Goal: Transaction & Acquisition: Purchase product/service

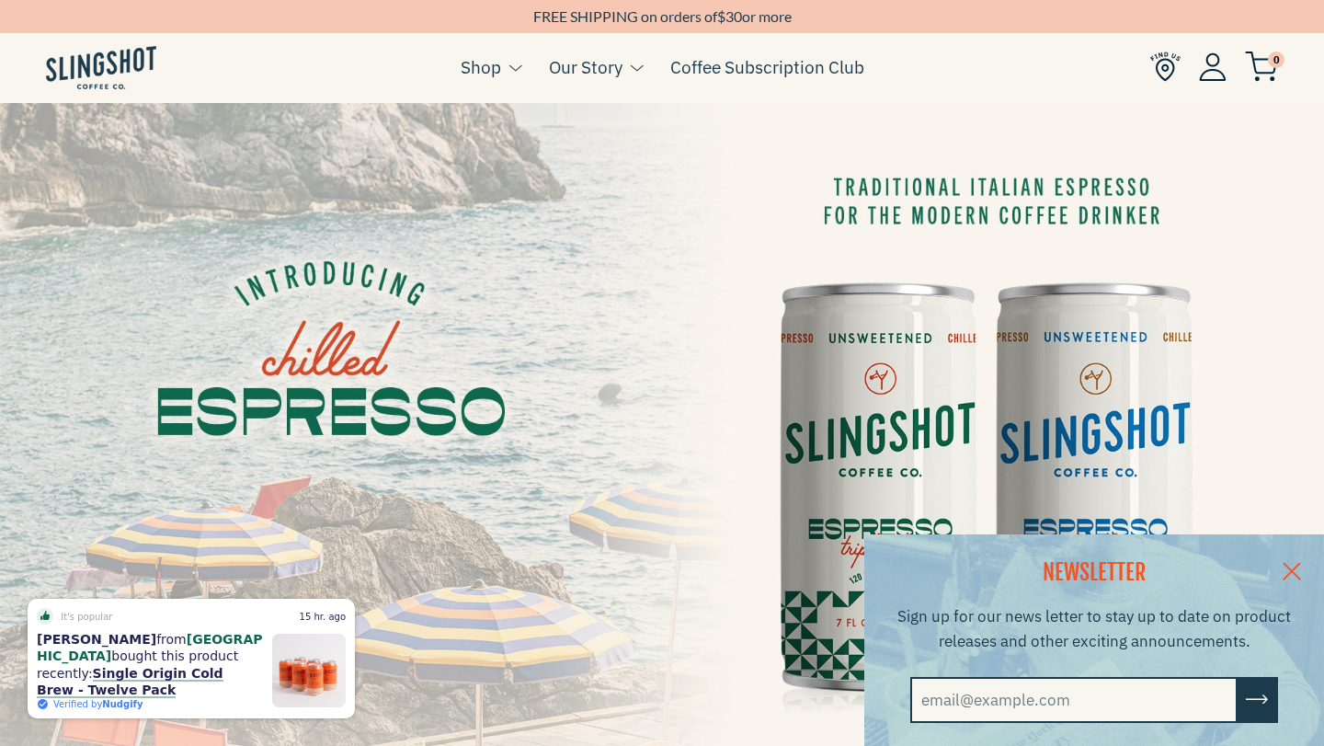
click at [1293, 566] on link at bounding box center [1292, 569] width 64 height 71
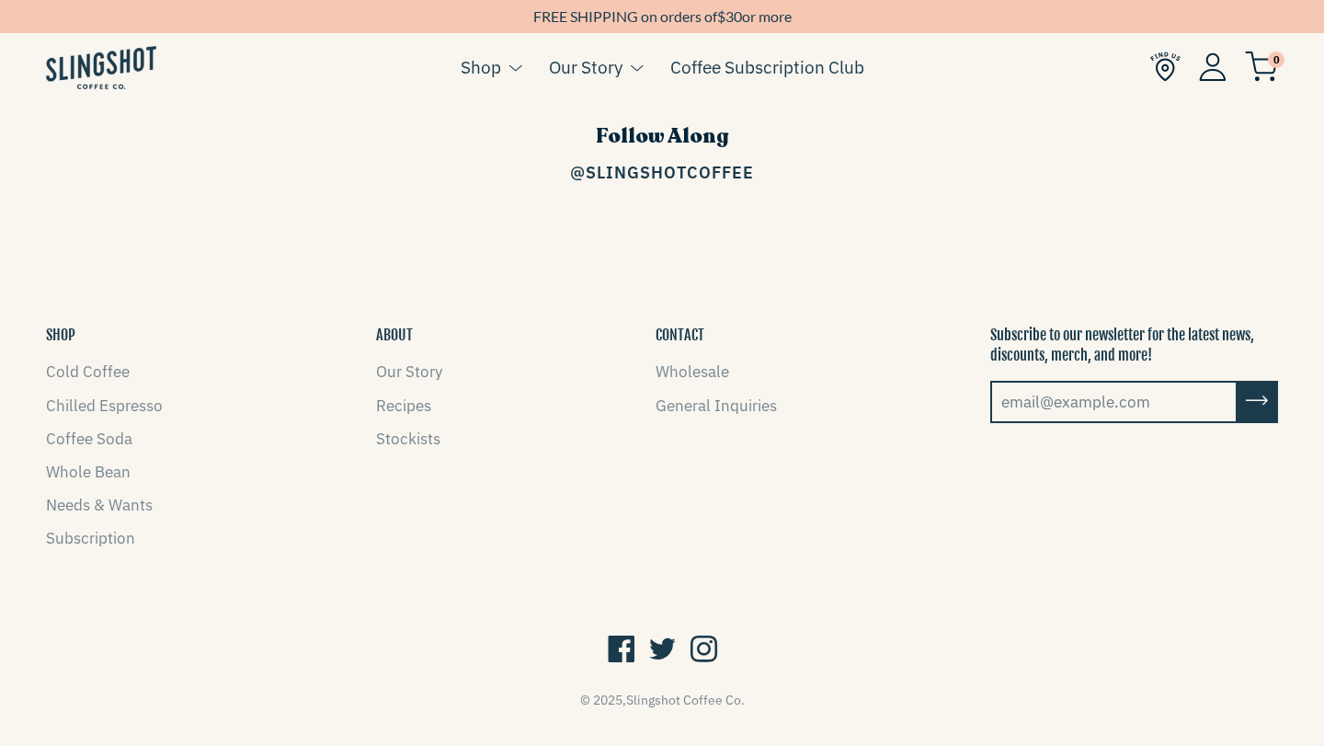
scroll to position [2661, 0]
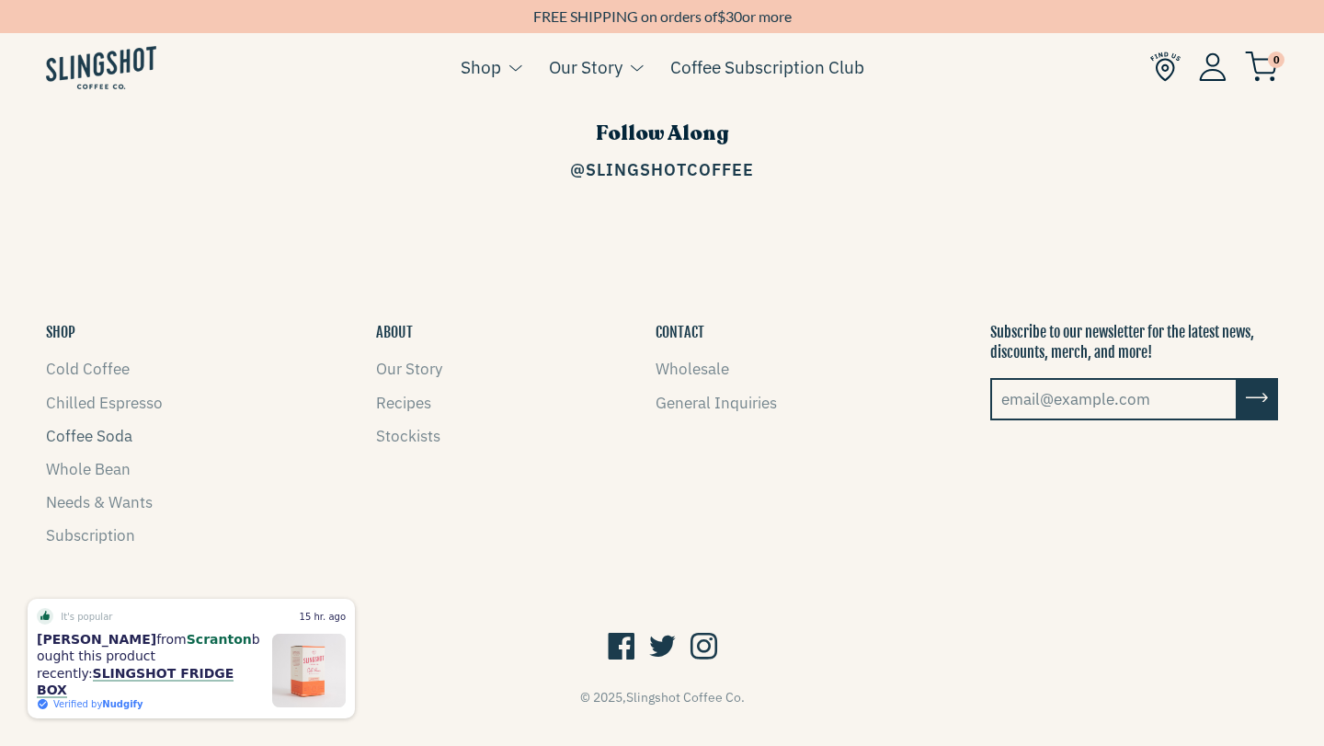
click at [79, 426] on link "Coffee Soda" at bounding box center [89, 436] width 86 height 20
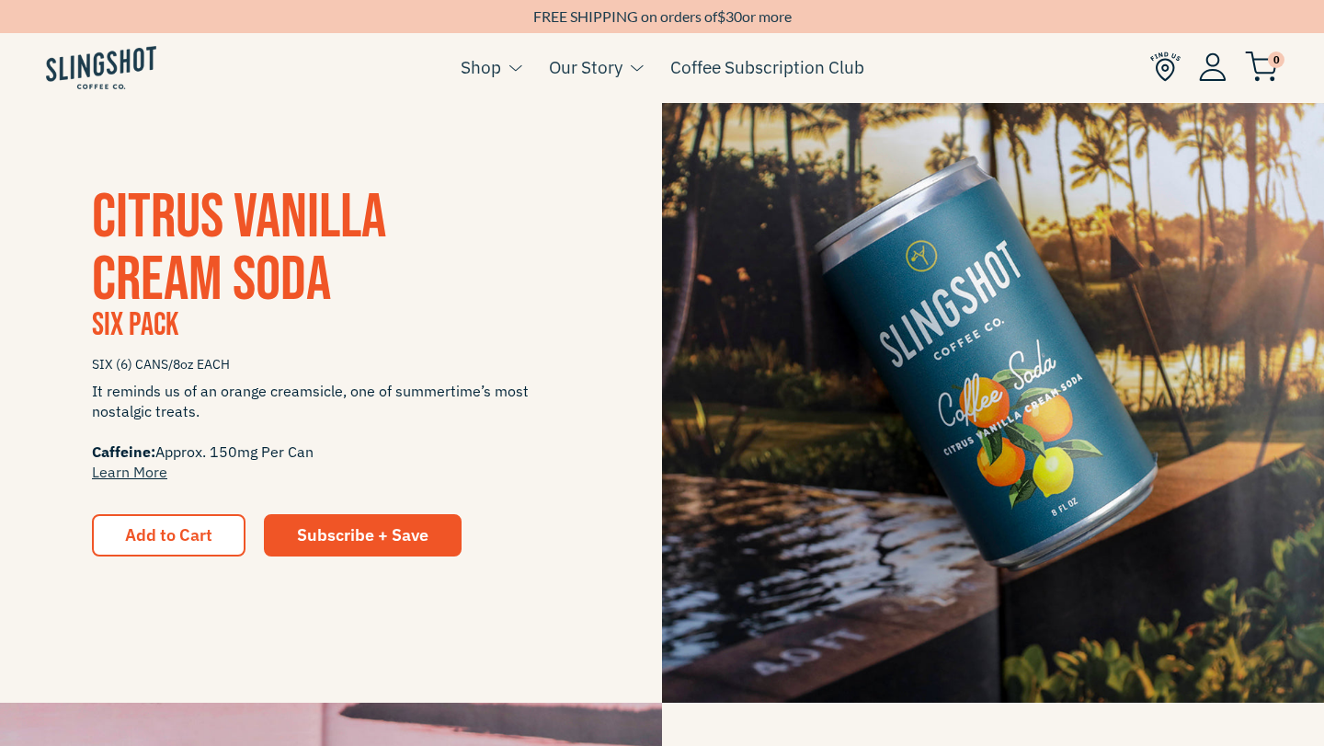
scroll to position [387, 0]
click at [69, 63] on img at bounding box center [101, 67] width 110 height 43
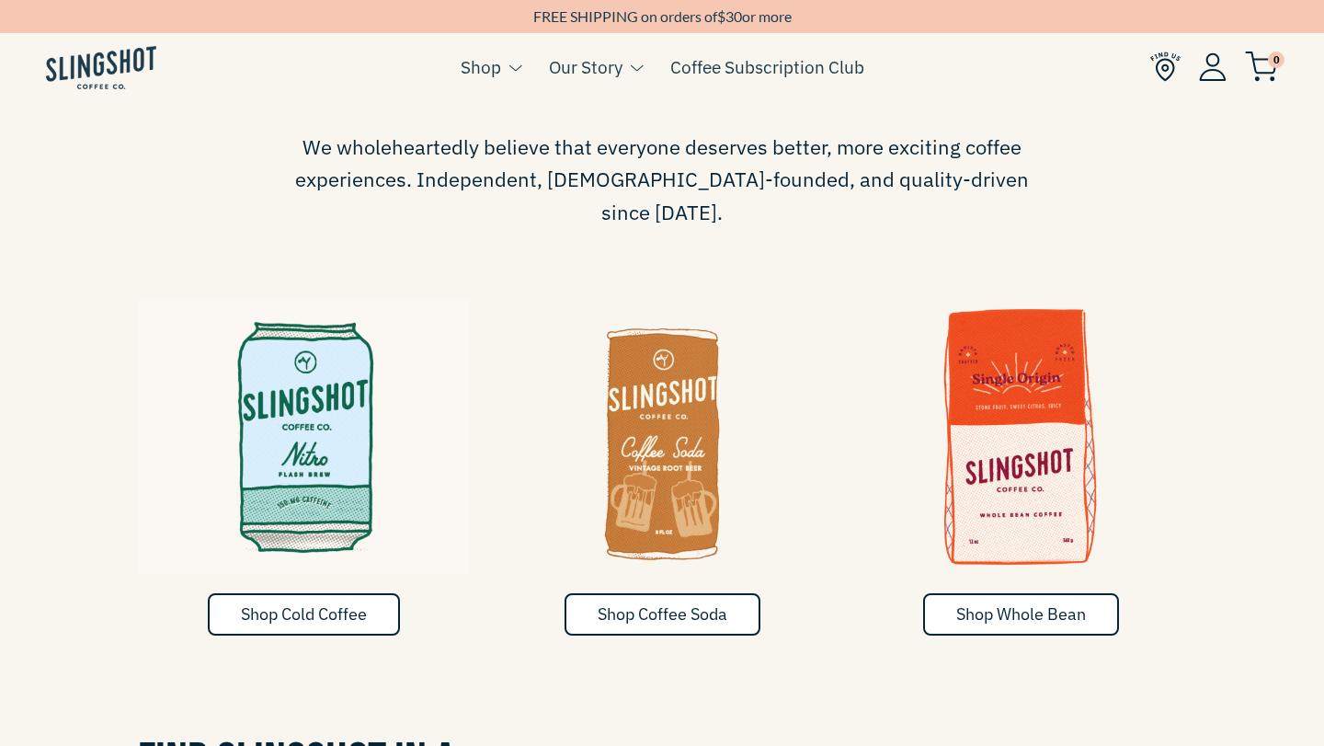
scroll to position [276, 0]
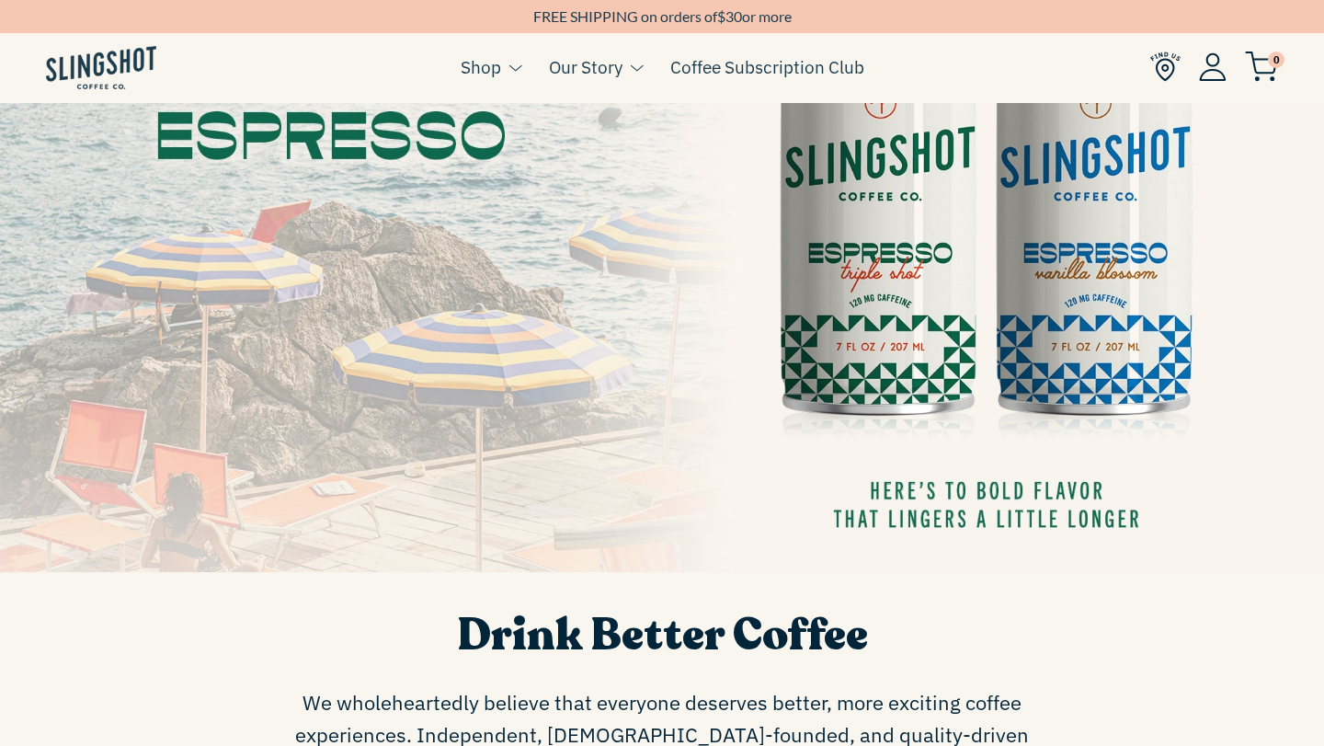
click at [1082, 293] on img at bounding box center [662, 199] width 1324 height 745
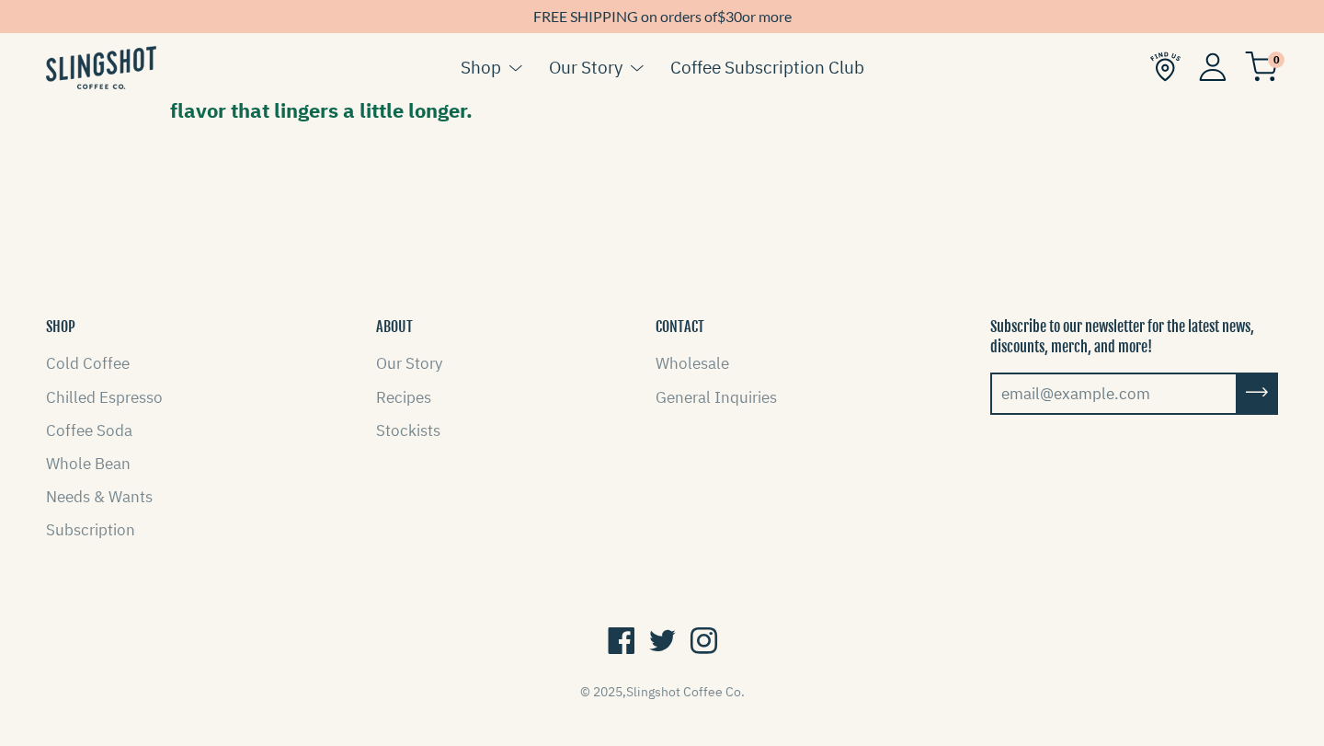
scroll to position [1653, 0]
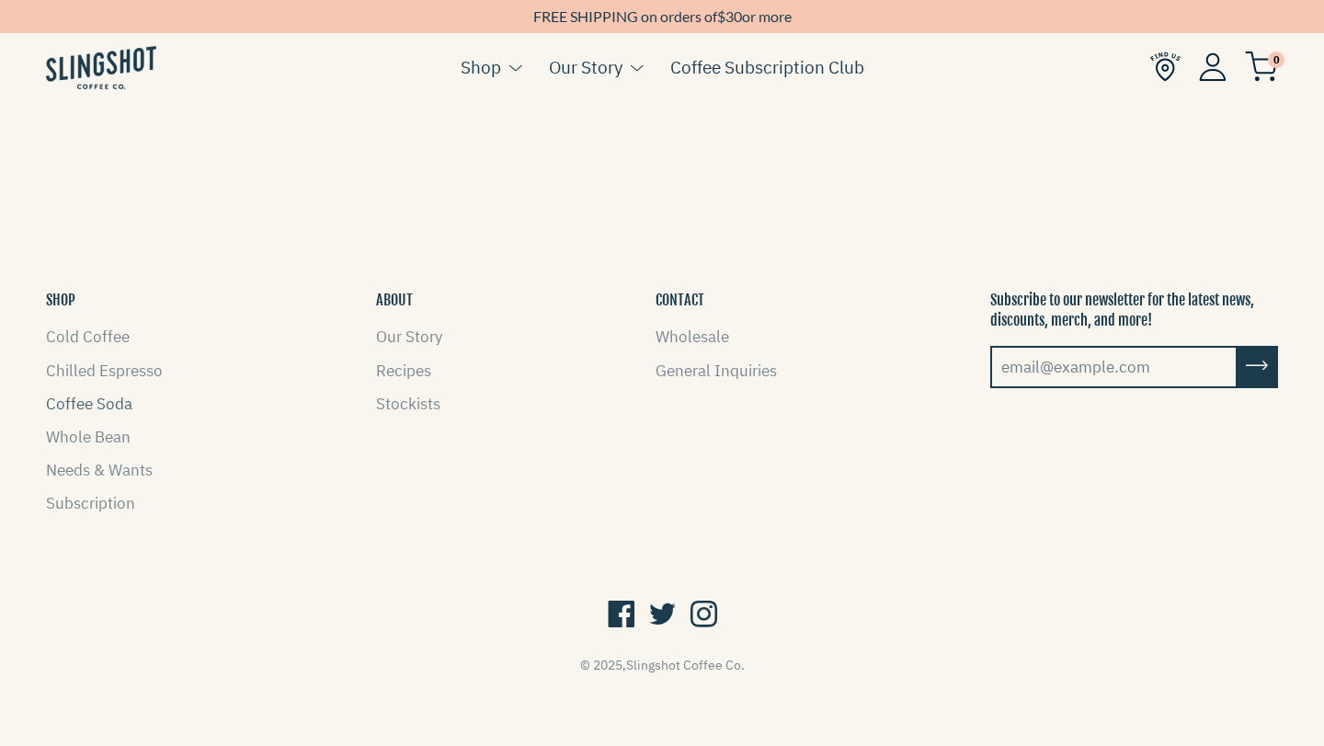
click at [78, 403] on link "Coffee Soda" at bounding box center [89, 404] width 86 height 20
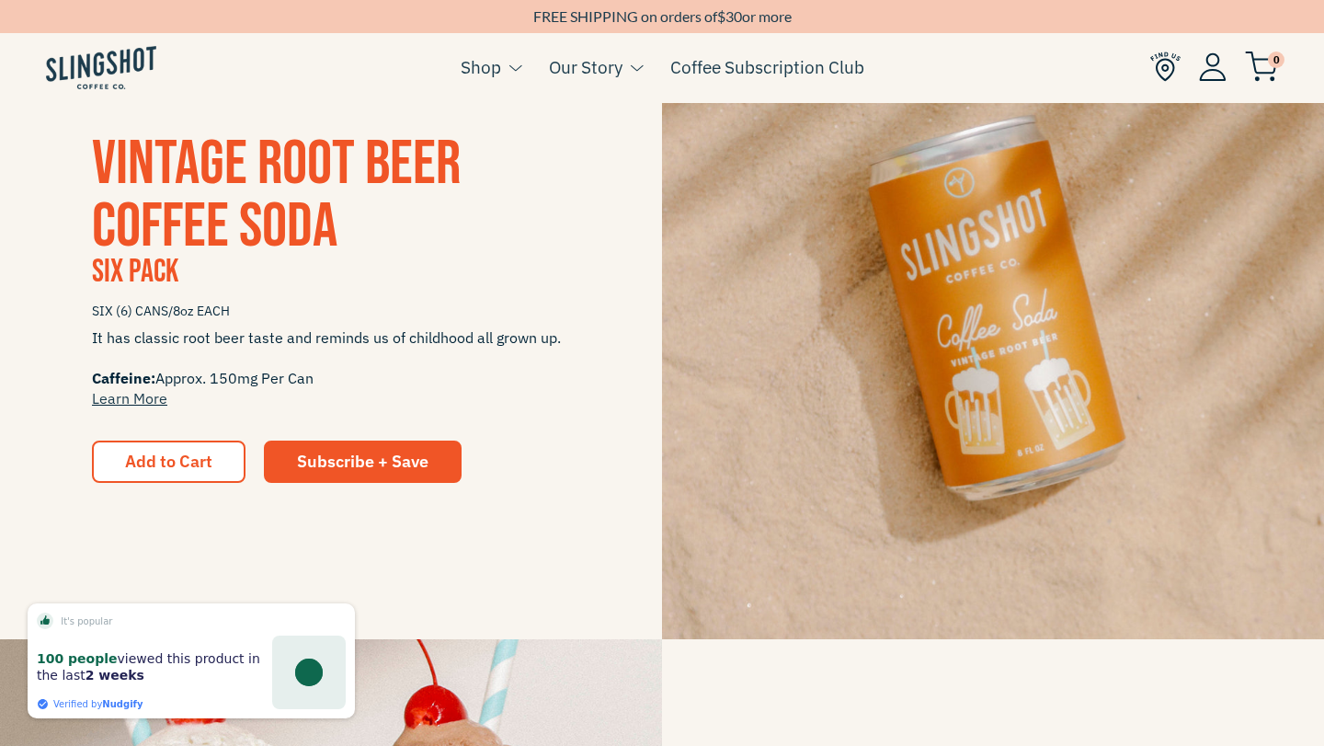
scroll to position [1777, 0]
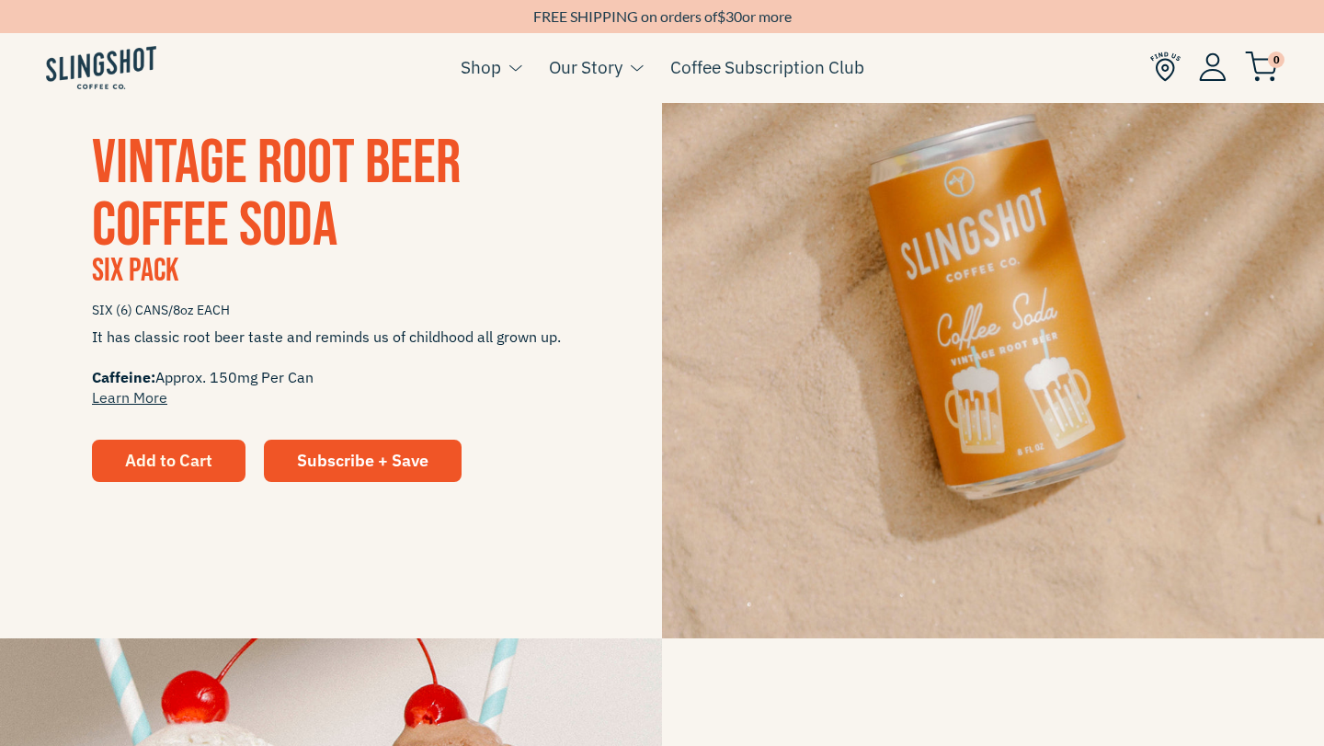
click at [160, 475] on button "Add to Cart" at bounding box center [169, 461] width 154 height 42
click at [132, 457] on span "Add to Cart" at bounding box center [168, 460] width 87 height 21
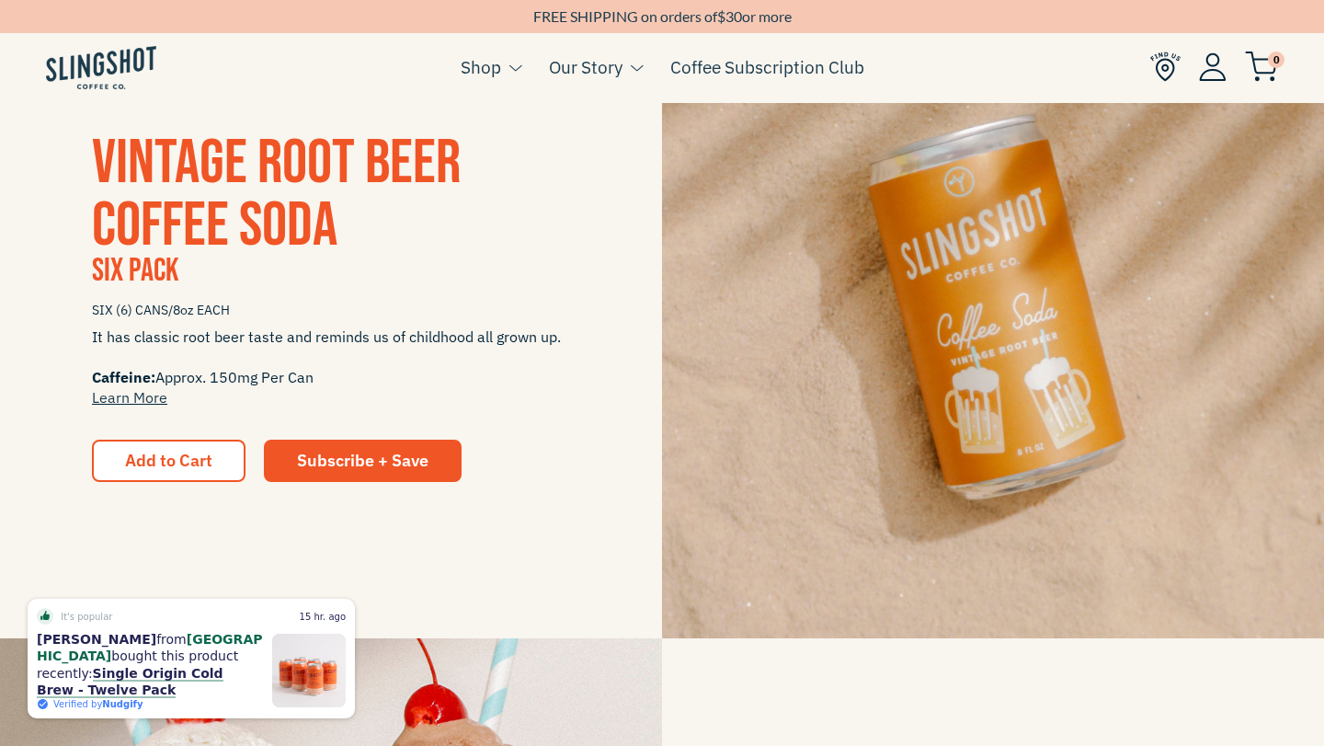
click at [1266, 63] on img at bounding box center [1261, 66] width 33 height 30
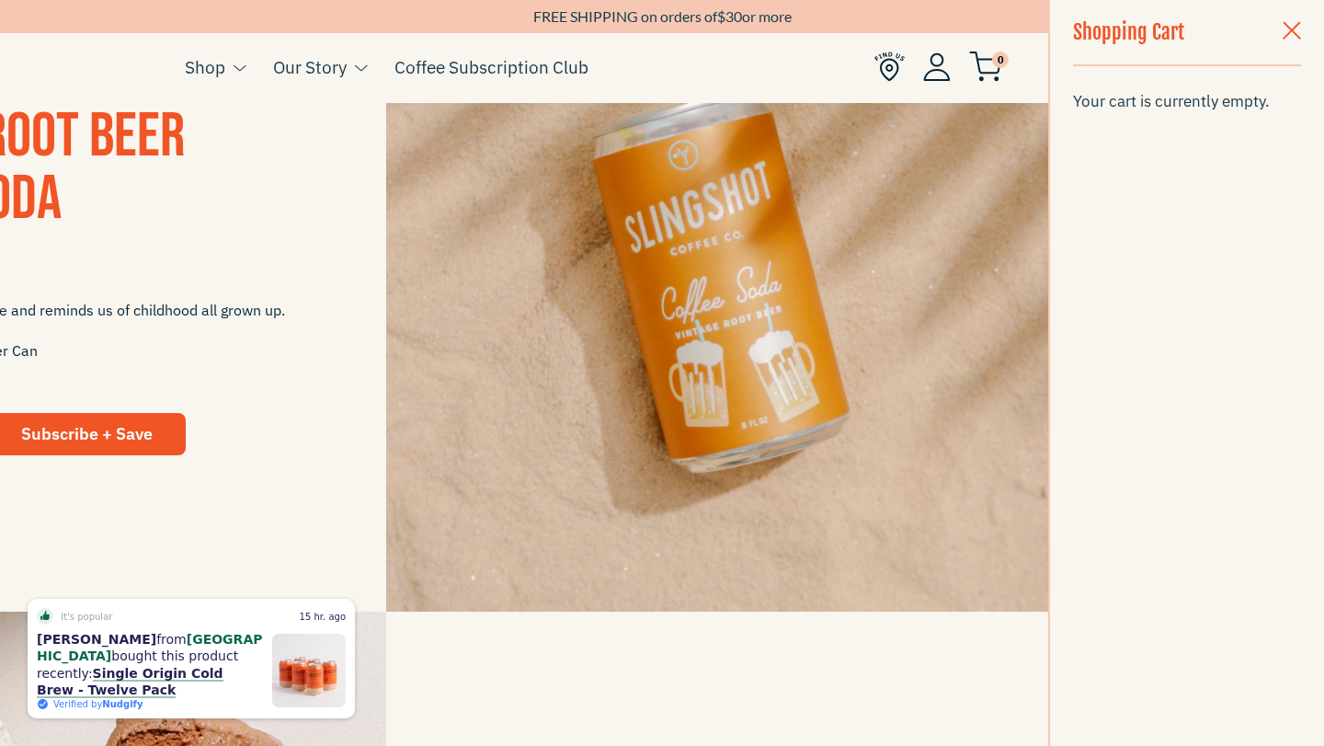
scroll to position [1825, 0]
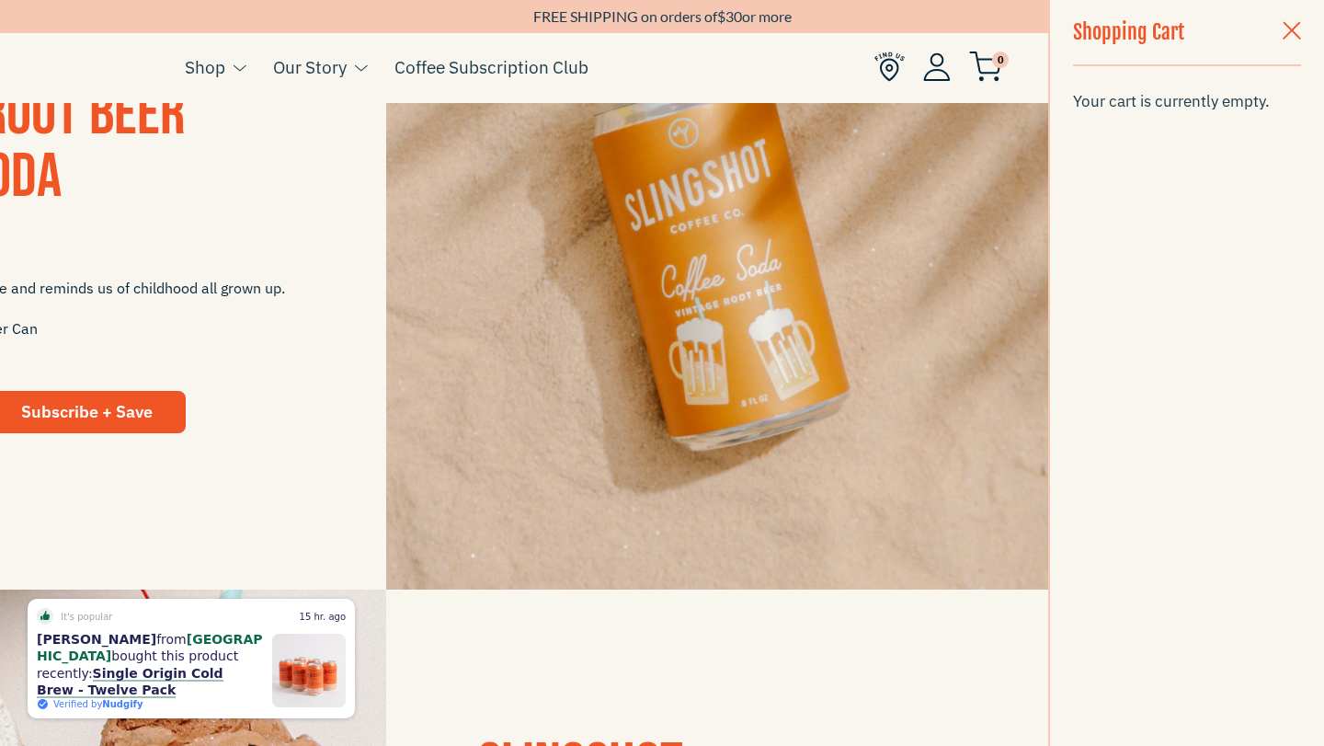
click at [1296, 29] on span "button" at bounding box center [1292, 32] width 18 height 20
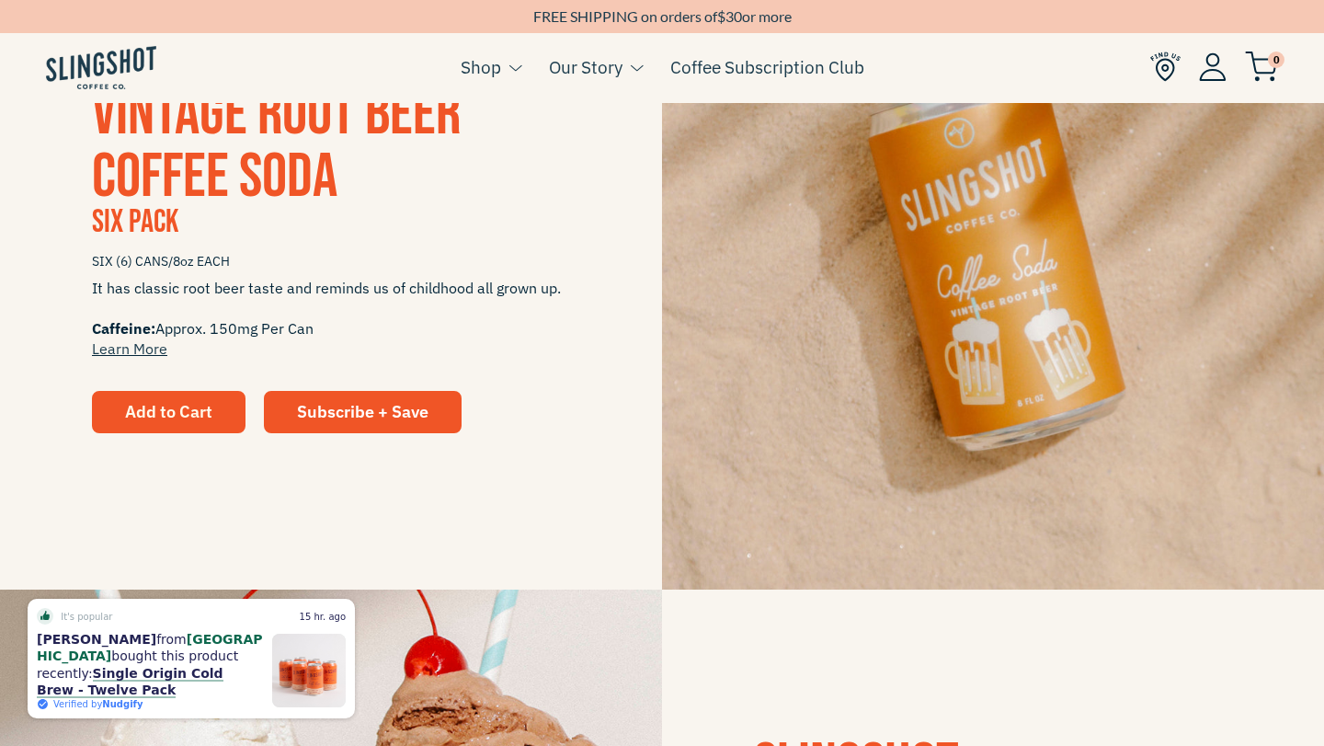
click at [155, 414] on span "Add to Cart" at bounding box center [168, 411] width 87 height 21
click at [75, 286] on div "Vintage Root Beer Coffee Soda Six Pack SIX (6) CANS/8oz EACH It has classic roo…" at bounding box center [331, 258] width 662 height 349
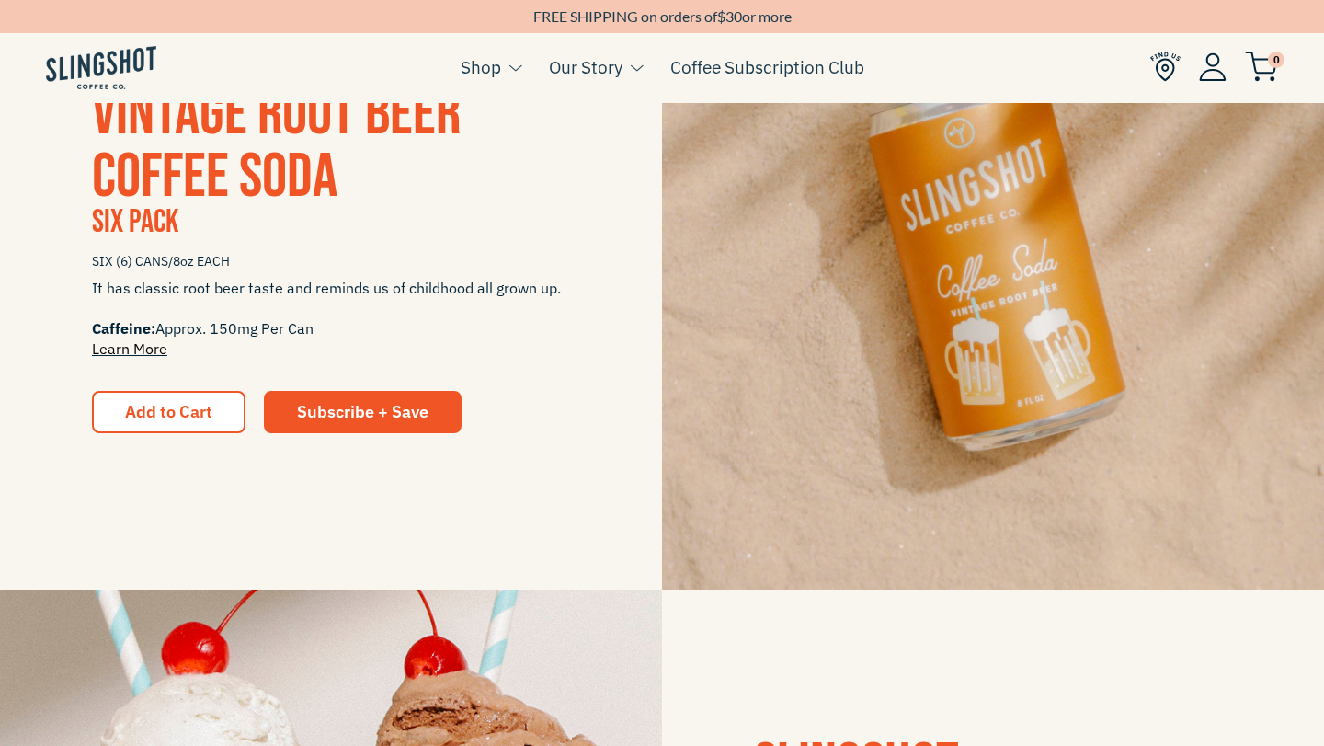
click at [123, 355] on link "Learn More" at bounding box center [129, 348] width 75 height 18
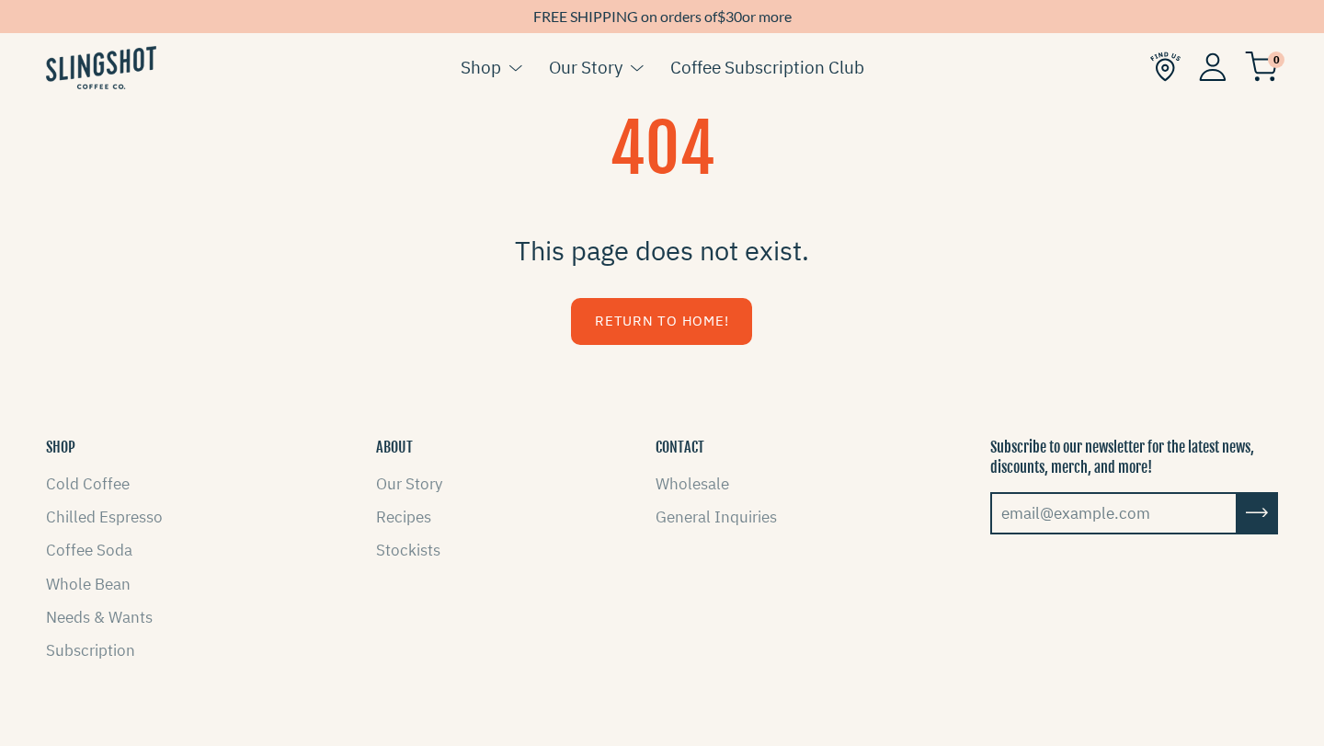
click at [730, 334] on link "Return to Home!" at bounding box center [661, 321] width 181 height 47
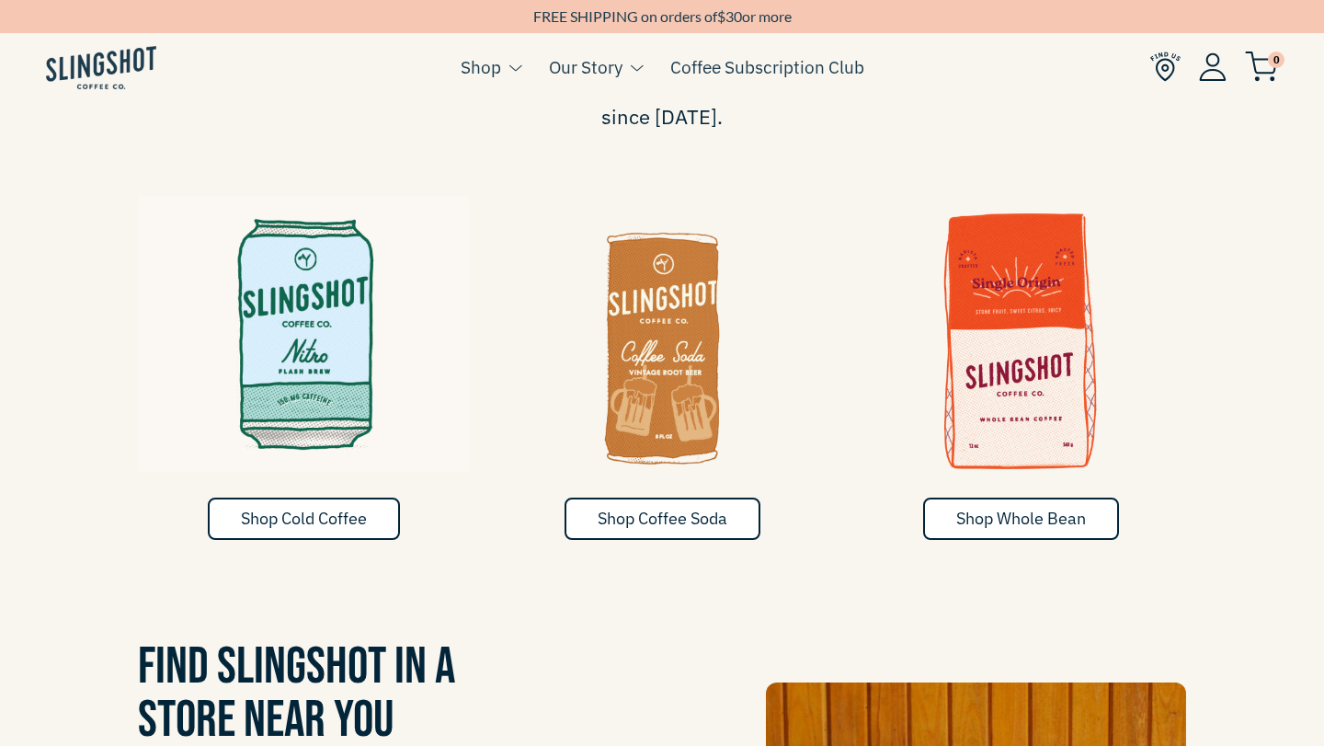
scroll to position [940, 0]
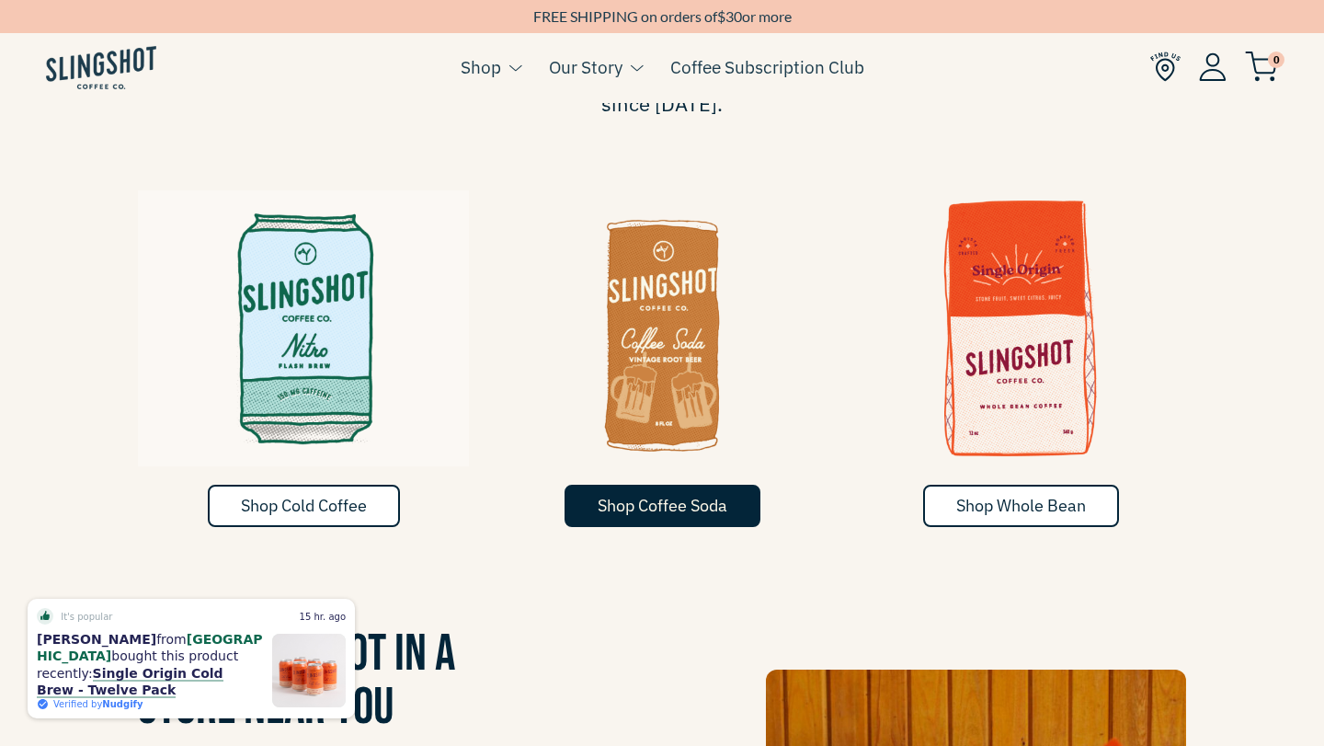
click at [658, 495] on span "Shop Coffee Soda" at bounding box center [663, 505] width 130 height 21
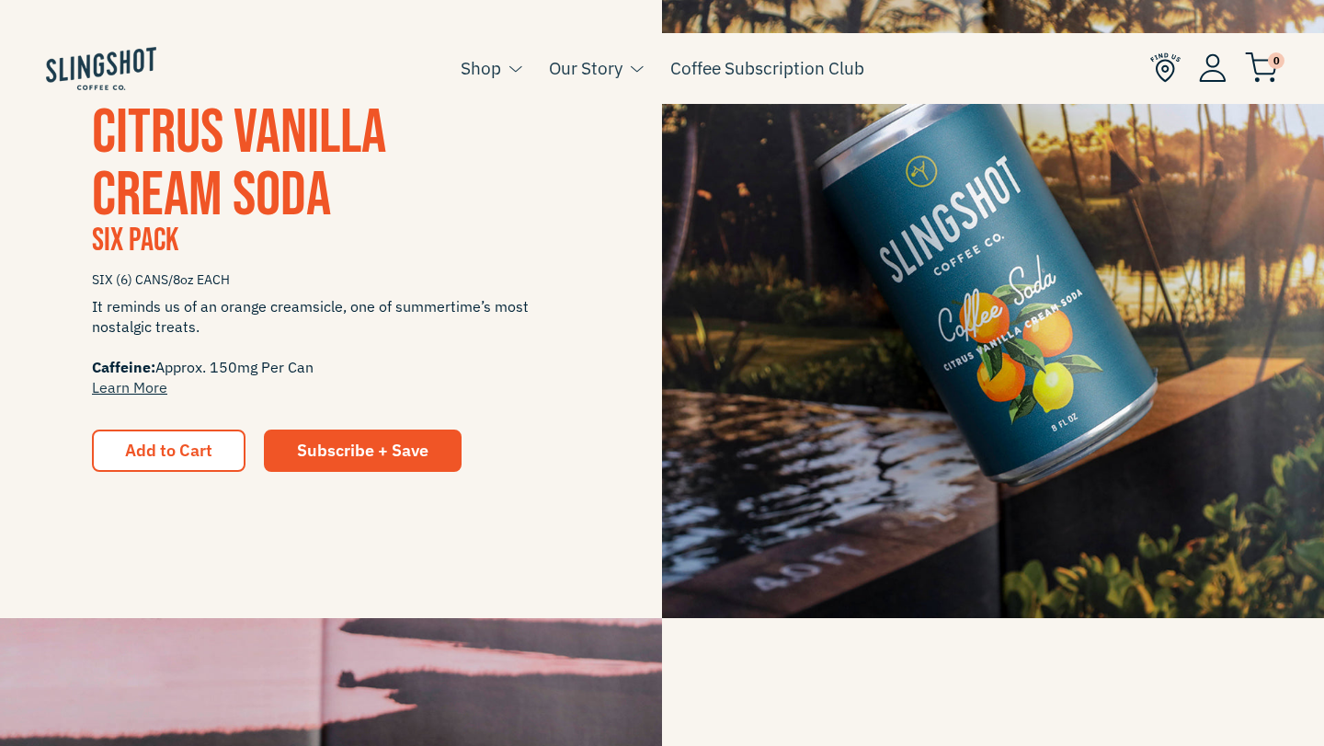
scroll to position [563, 0]
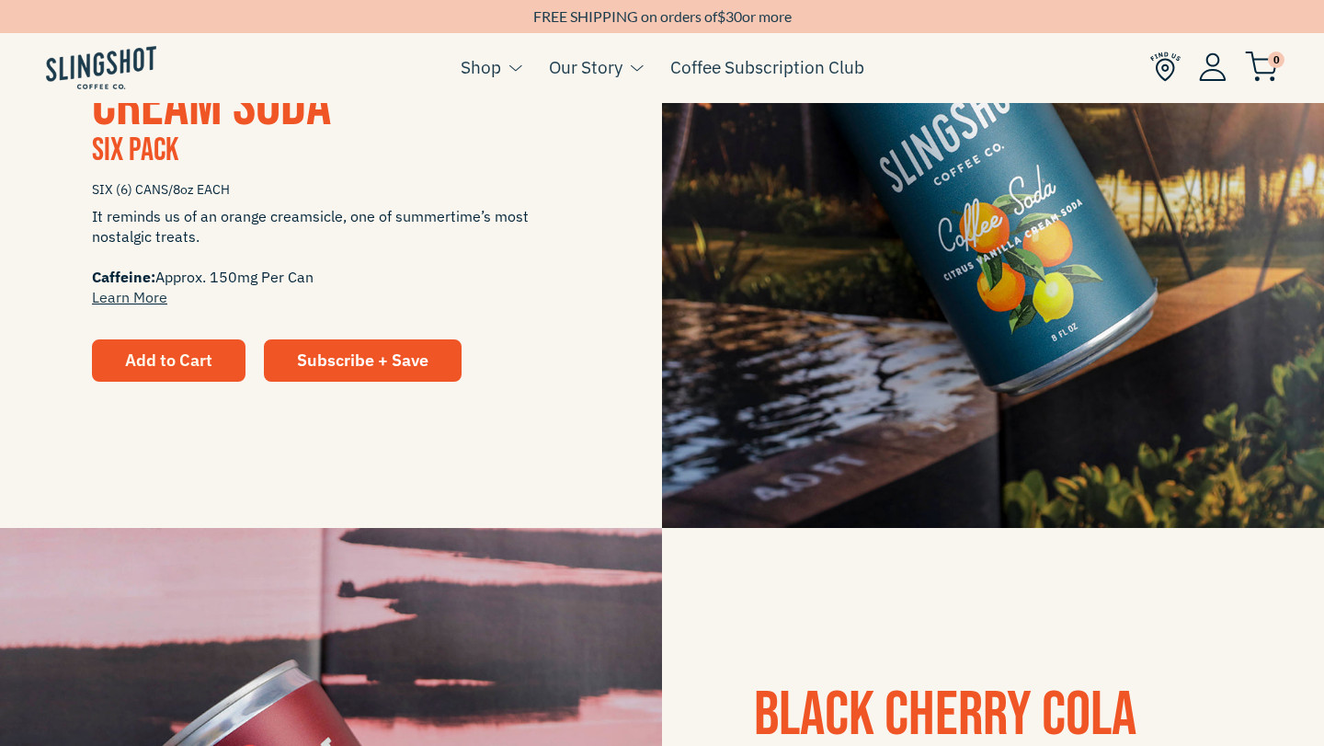
click at [187, 360] on span "Add to Cart" at bounding box center [168, 359] width 87 height 21
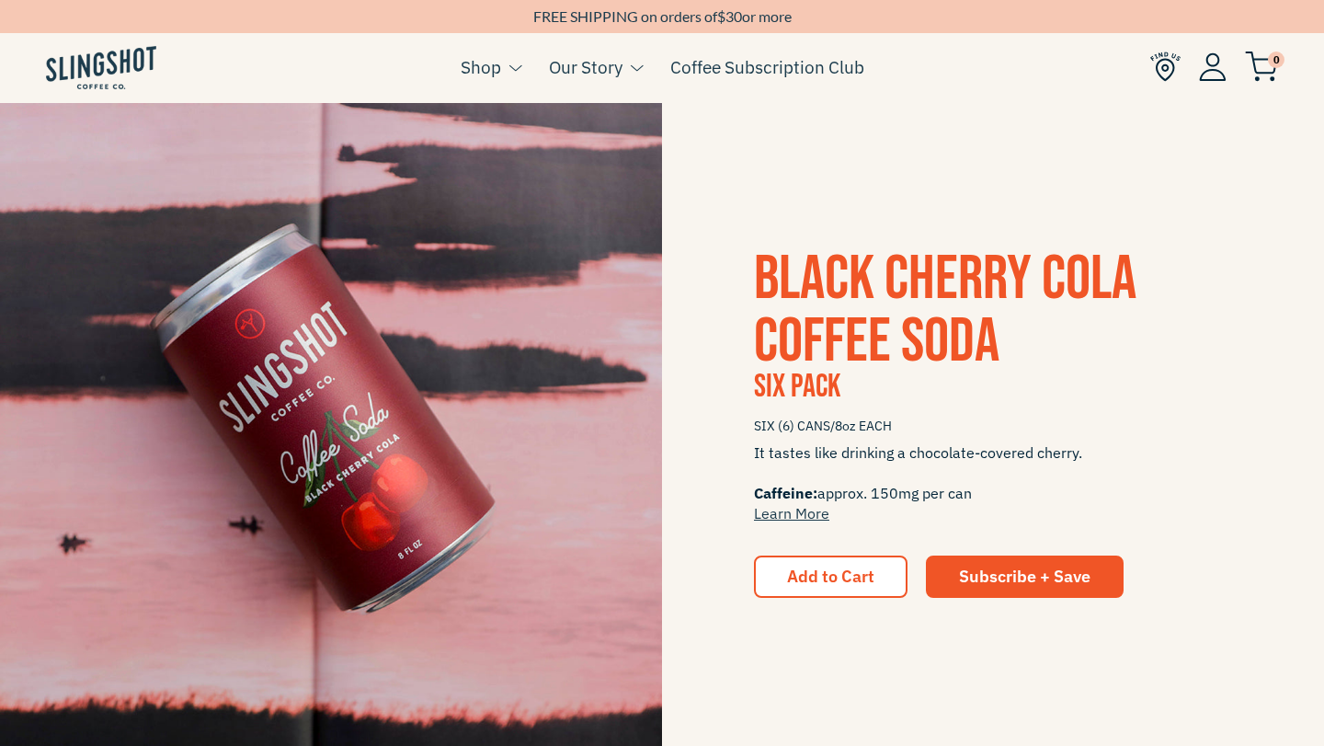
scroll to position [1299, 0]
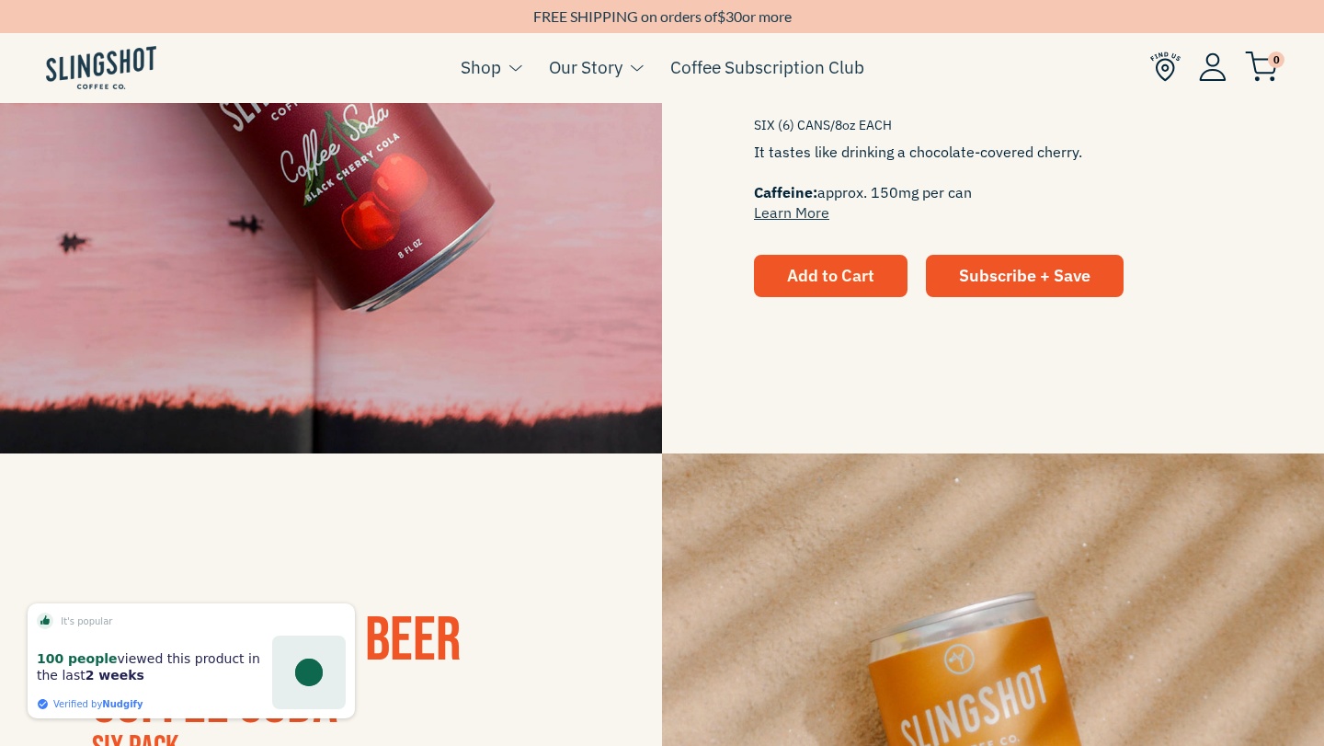
click at [876, 268] on button "Add to Cart" at bounding box center [831, 276] width 154 height 42
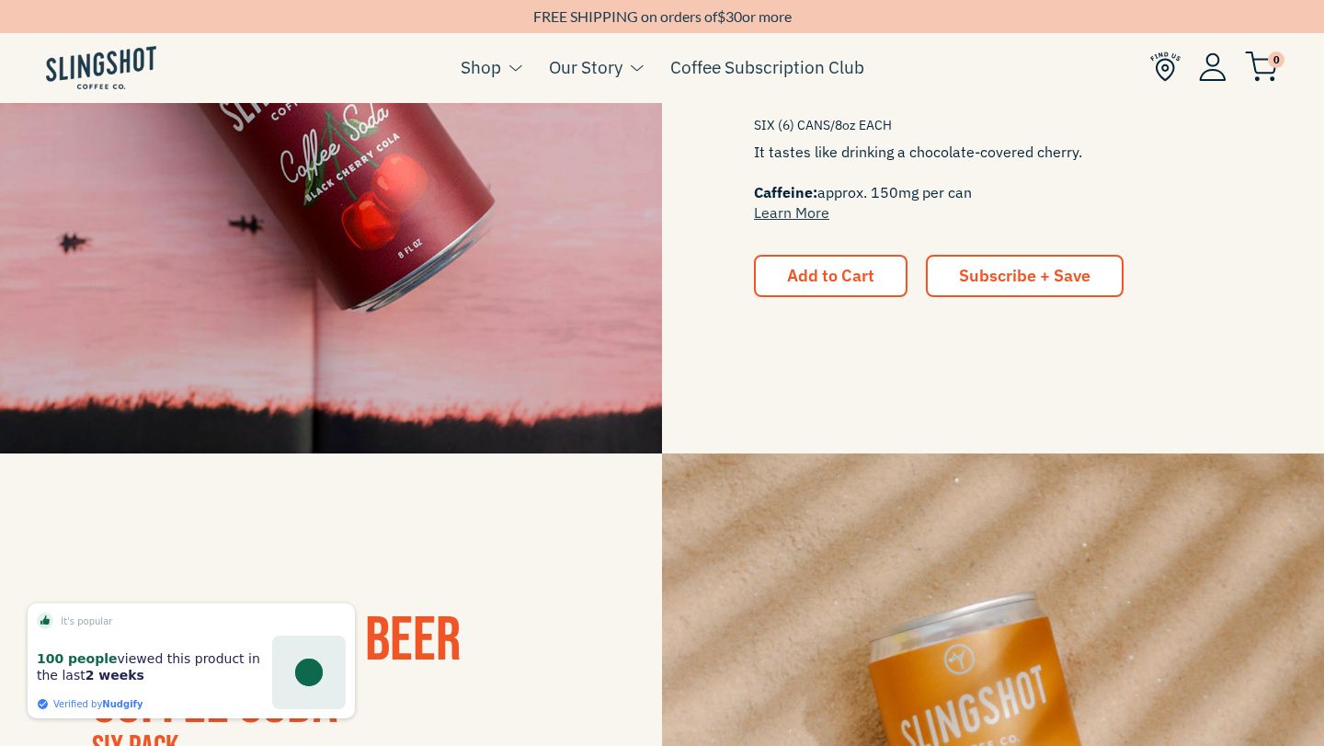
click at [1023, 265] on span "Subscribe + Save" at bounding box center [1025, 275] width 132 height 21
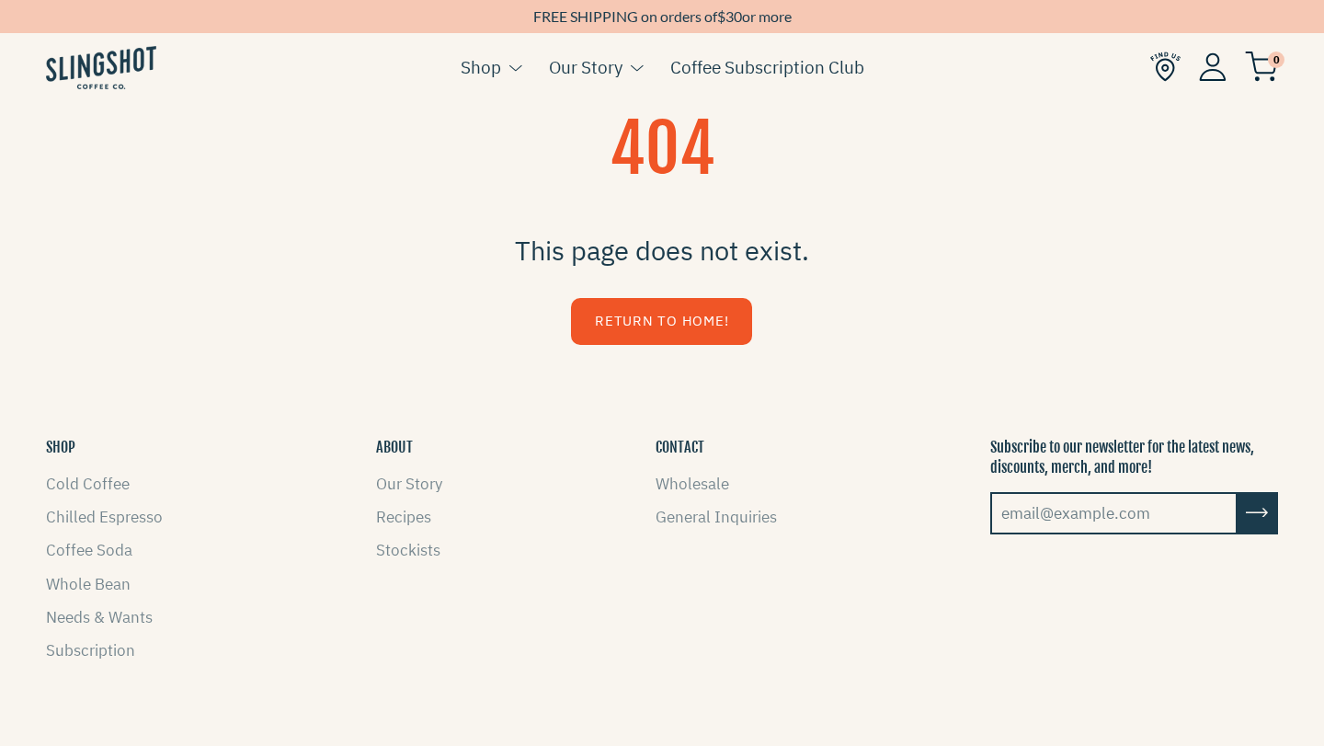
click at [667, 325] on link "Return to Home!" at bounding box center [661, 321] width 181 height 47
